Goal: Find specific page/section: Find specific page/section

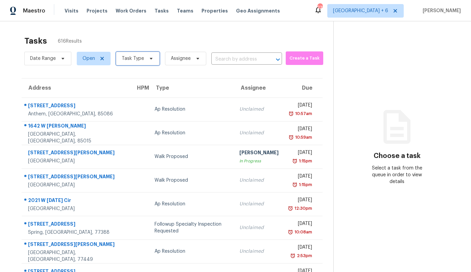
click at [135, 58] on span "Task Type" at bounding box center [133, 58] width 22 height 7
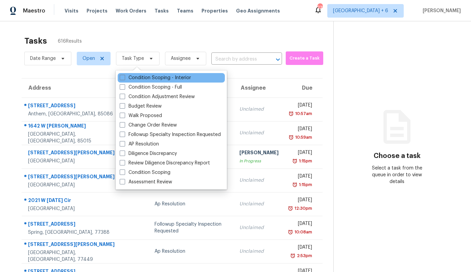
click at [195, 76] on div "Condition Scoping - Interior" at bounding box center [171, 77] width 107 height 9
click at [180, 77] on label "Condition Scoping - Interior" at bounding box center [155, 77] width 71 height 7
click at [124, 77] on input "Condition Scoping - Interior" at bounding box center [122, 76] width 4 height 4
checkbox input "true"
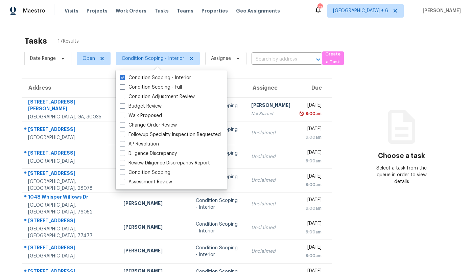
click at [371, 111] on section "Choose a task Select a task from the queue in order to view details" at bounding box center [401, 186] width 117 height 331
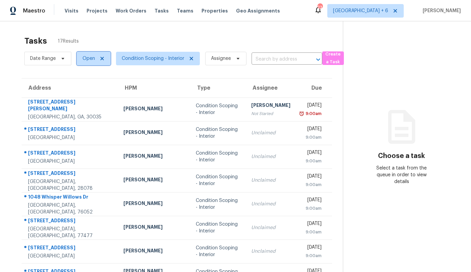
click at [94, 58] on span "Open" at bounding box center [88, 58] width 13 height 7
click at [101, 89] on label "Closed" at bounding box center [92, 87] width 24 height 7
click at [85, 88] on input "Closed" at bounding box center [82, 86] width 4 height 4
checkbox input "true"
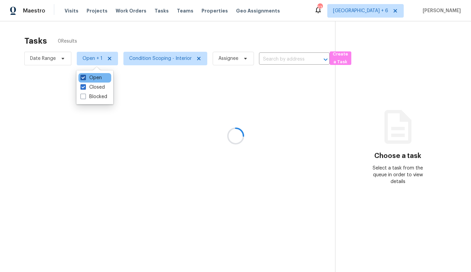
click at [92, 76] on label "Open" at bounding box center [90, 77] width 21 height 7
click at [85, 76] on input "Open" at bounding box center [82, 76] width 4 height 4
checkbox input "false"
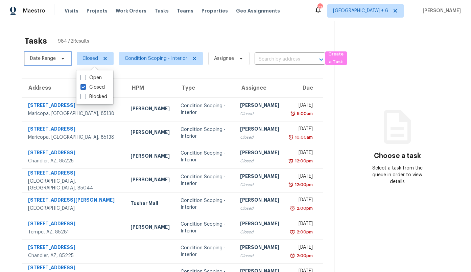
click at [37, 64] on span "Date Range" at bounding box center [47, 59] width 47 height 14
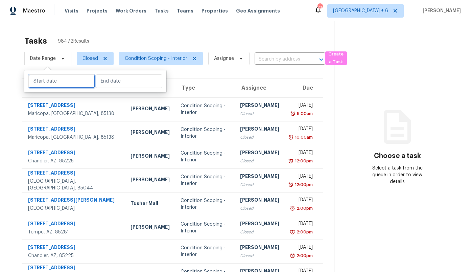
click at [41, 80] on input "text" at bounding box center [61, 81] width 67 height 14
select select "9"
select select "2025"
select select "10"
select select "2025"
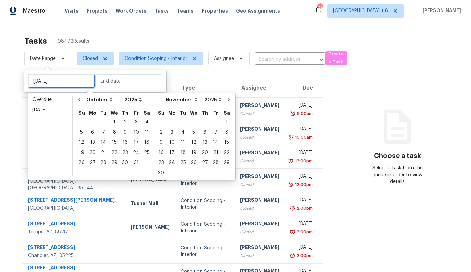
type input "[DATE]"
click at [80, 98] on icon "Go to previous month" at bounding box center [79, 99] width 2 height 3
select select "8"
select select "9"
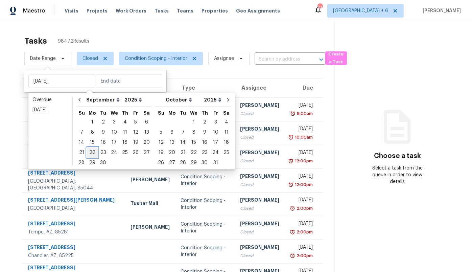
click at [88, 151] on div "22" at bounding box center [92, 152] width 11 height 9
type input "[DATE]"
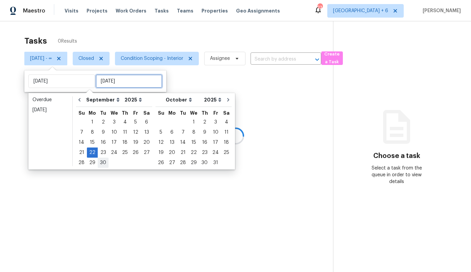
type input "[DATE]"
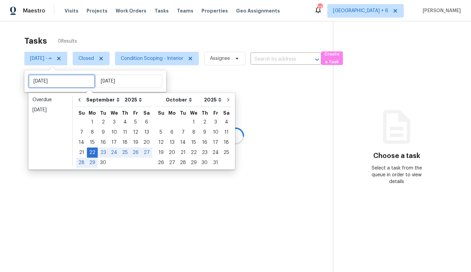
type input "[DATE]"
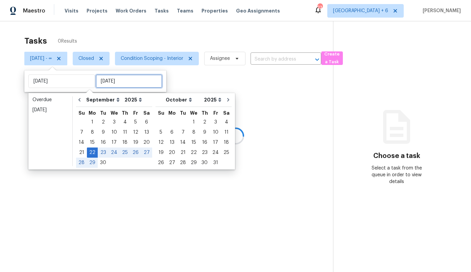
type input "[DATE]"
click at [189, 123] on div "1" at bounding box center [193, 121] width 11 height 9
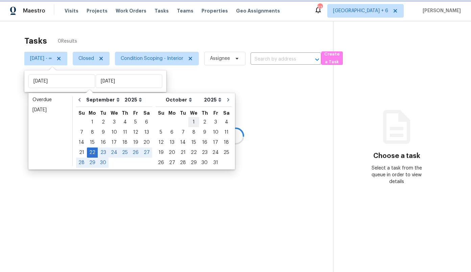
type input "[DATE]"
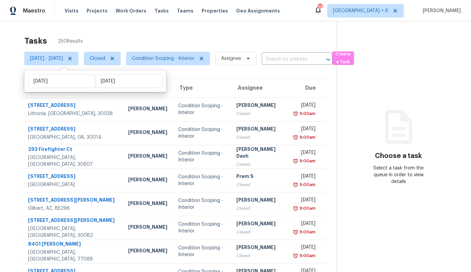
click at [293, 37] on div "Tasks 250 Results" at bounding box center [180, 41] width 312 height 18
